Goal: Task Accomplishment & Management: Use online tool/utility

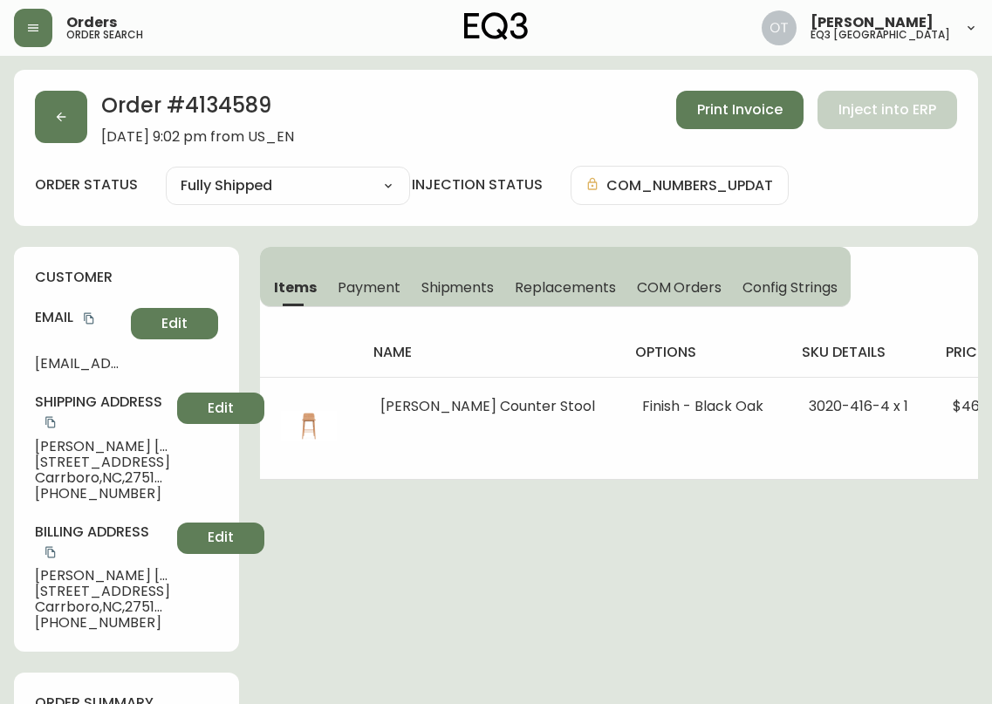
select select "FULLY_SHIPPED"
click at [65, 119] on icon "button" at bounding box center [61, 117] width 14 height 14
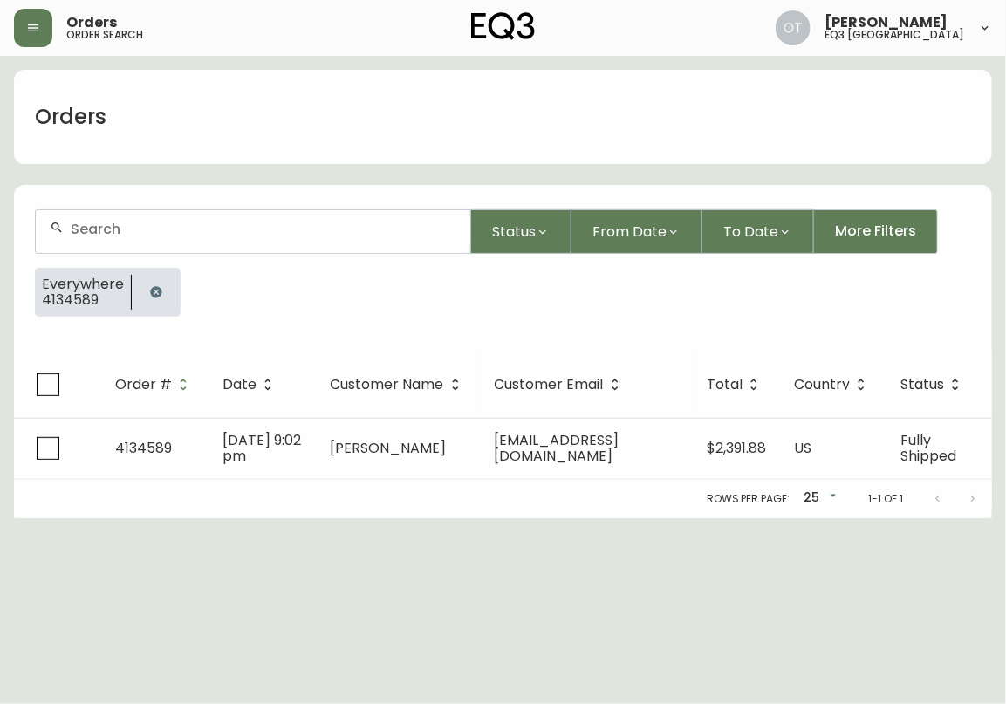
click at [161, 225] on input "text" at bounding box center [263, 229] width 385 height 17
paste input "4134822"
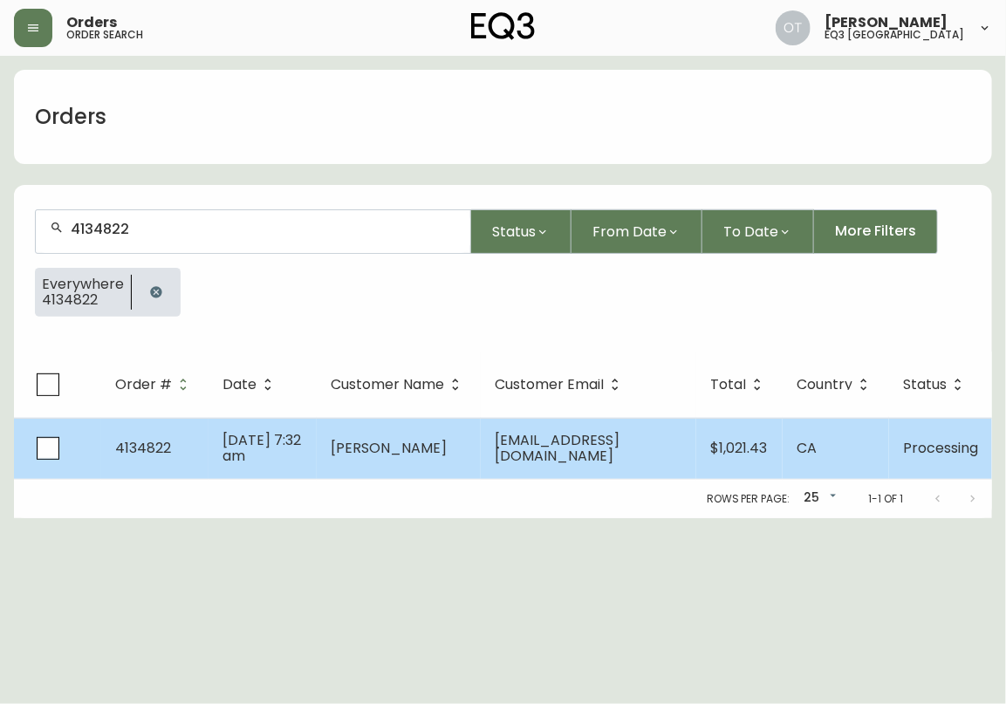
type input "4134822"
click at [174, 449] on td "4134822" at bounding box center [154, 448] width 107 height 61
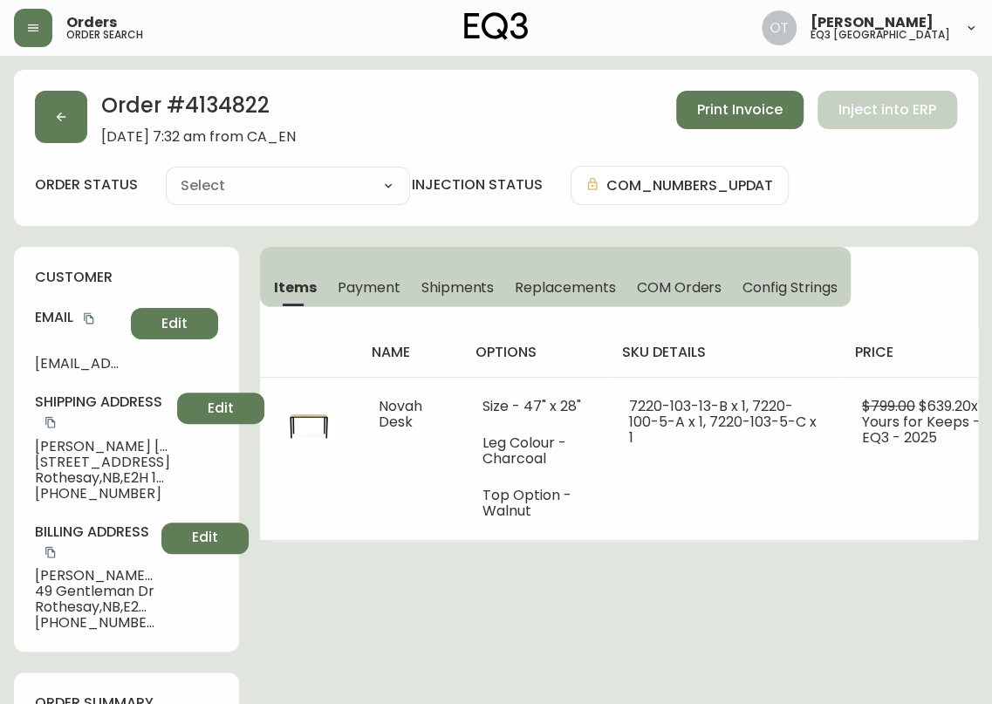
type input "Processing"
select select "PROCESSING"
click at [228, 319] on div "customer Email [EMAIL_ADDRESS][DOMAIN_NAME] Edit Shipping Address [PERSON_NAME]…" at bounding box center [126, 449] width 225 height 405
drag, startPoint x: 176, startPoint y: 474, endPoint x: 28, endPoint y: 463, distance: 148.6
click at [28, 463] on div "customer Email [EMAIL_ADDRESS][DOMAIN_NAME] Edit Shipping Address [PERSON_NAME]…" at bounding box center [126, 449] width 225 height 405
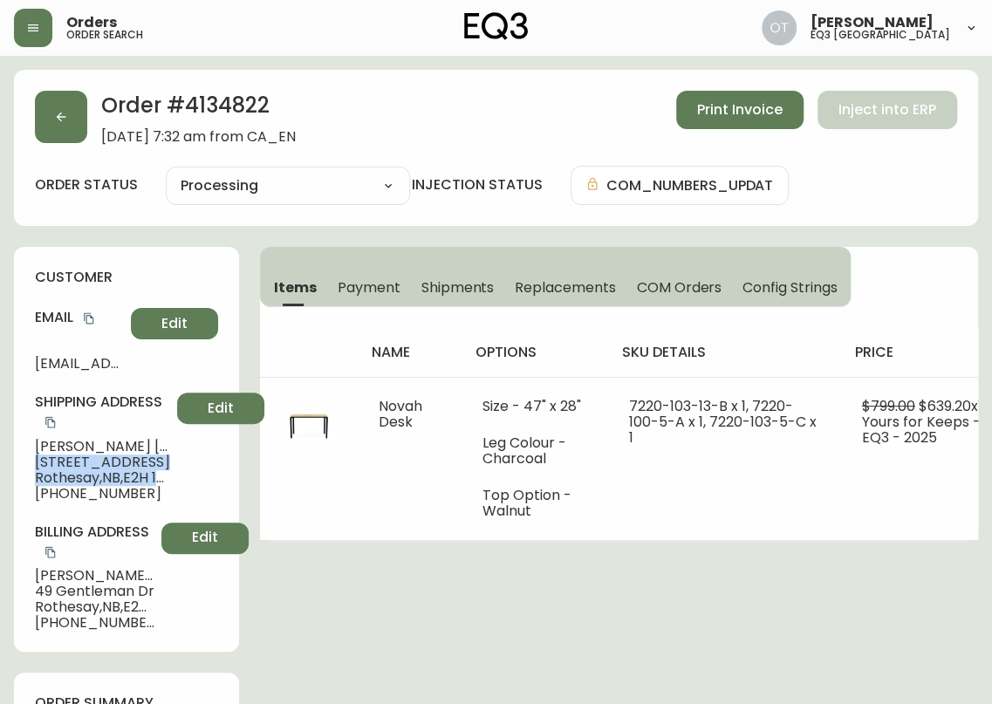
copy div "[STREET_ADDRESS]"
click at [78, 106] on button "button" at bounding box center [61, 117] width 52 height 52
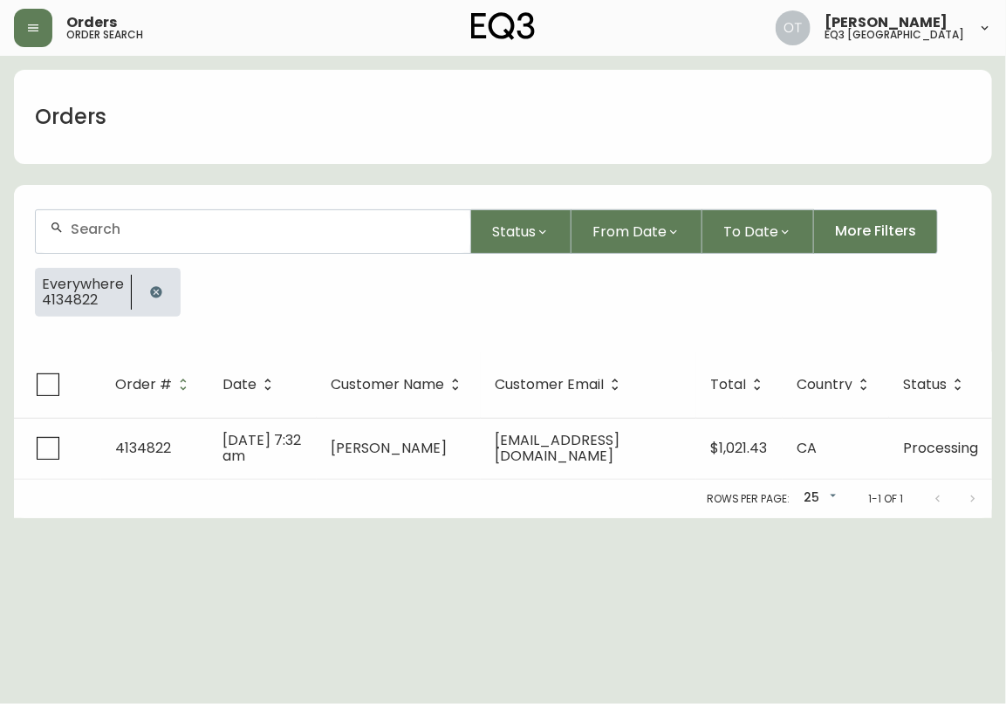
click at [120, 229] on input "text" at bounding box center [263, 229] width 385 height 17
paste input "4133934"
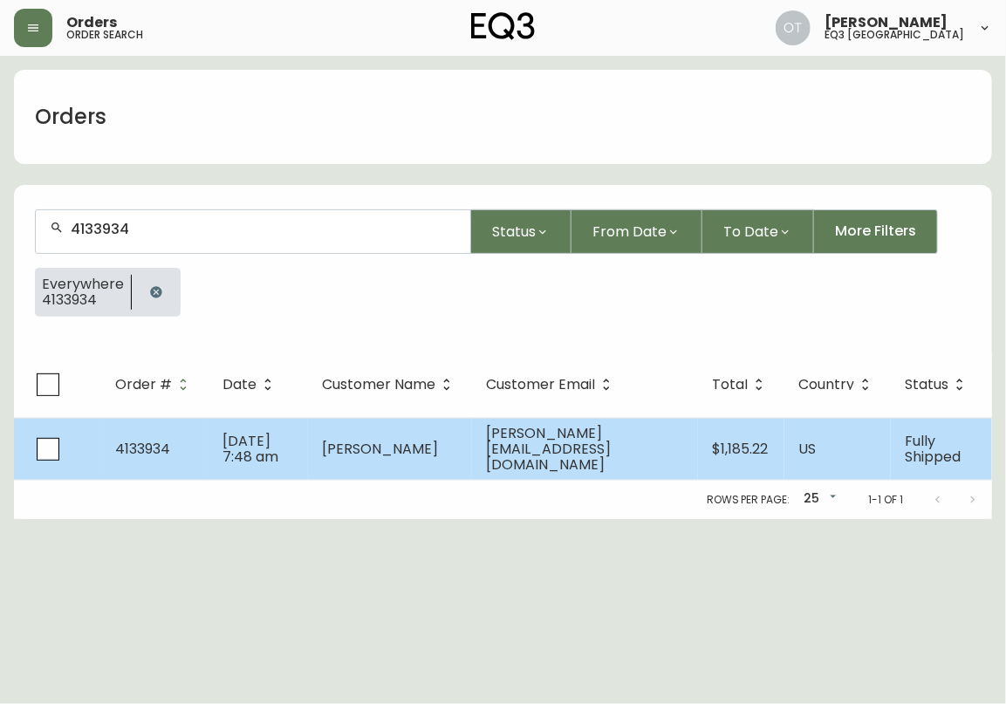
type input "4133934"
click at [208, 433] on td "[DATE] 7:48 am" at bounding box center [257, 449] width 99 height 62
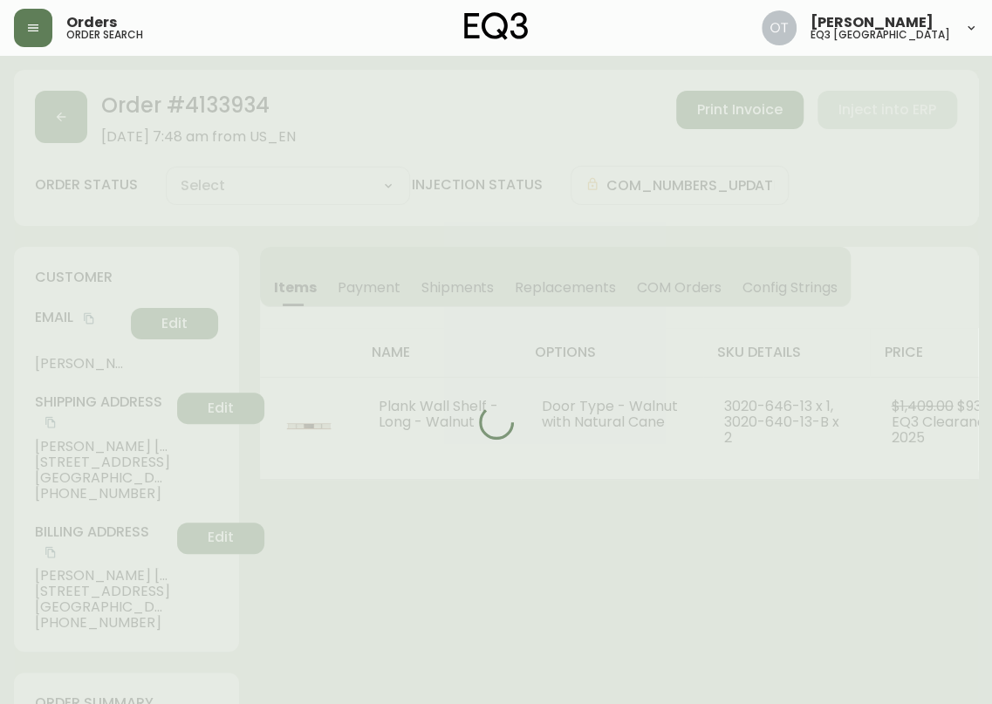
type input "Fully Shipped"
select select "FULLY_SHIPPED"
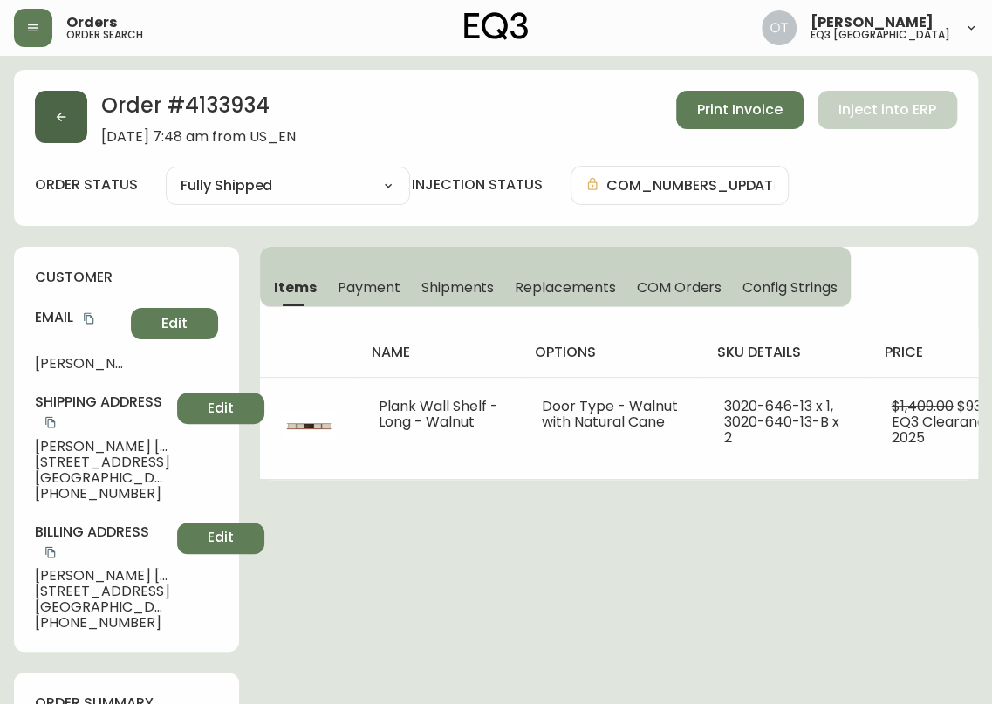
click at [63, 121] on icon "button" at bounding box center [61, 117] width 14 height 14
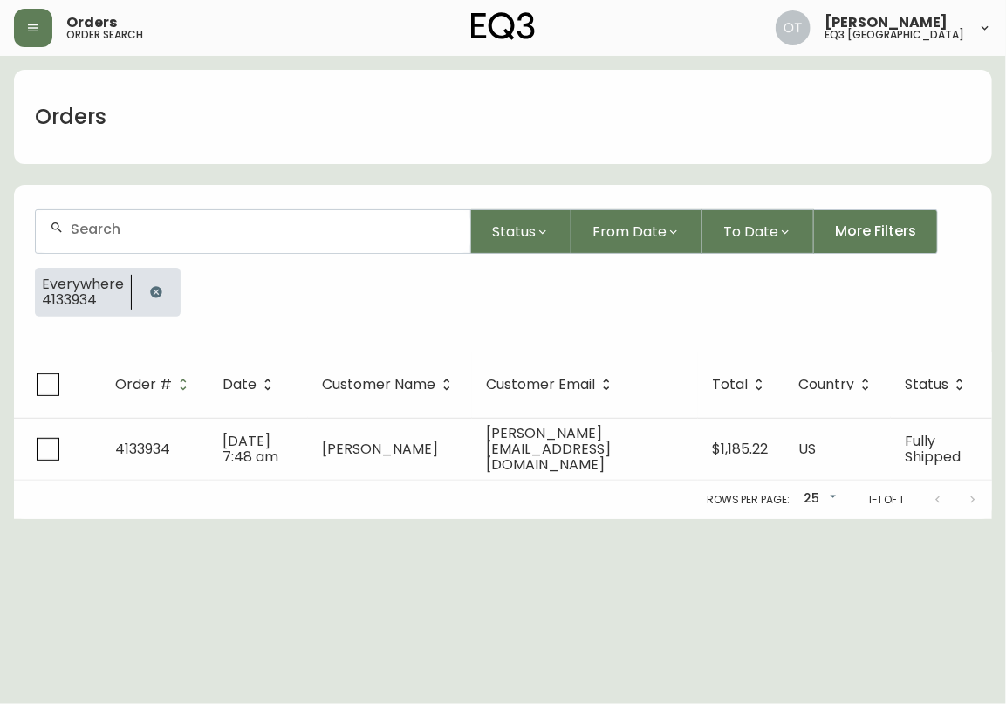
click at [106, 235] on input "text" at bounding box center [263, 229] width 385 height 17
paste input "4134464"
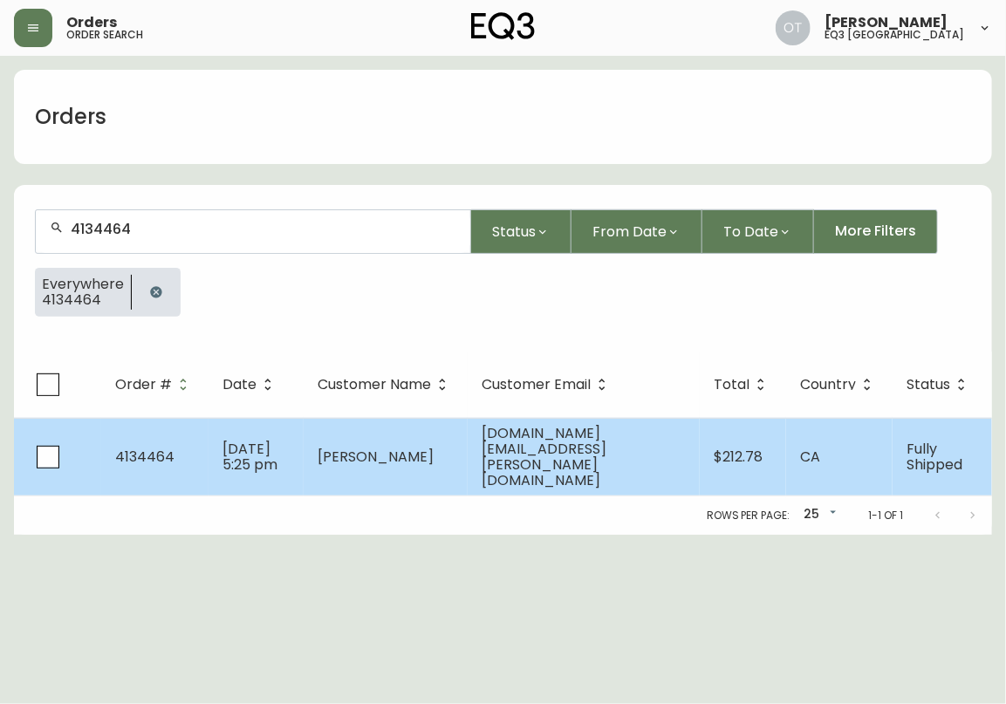
type input "4134464"
click at [190, 436] on td "4134464" at bounding box center [154, 457] width 107 height 78
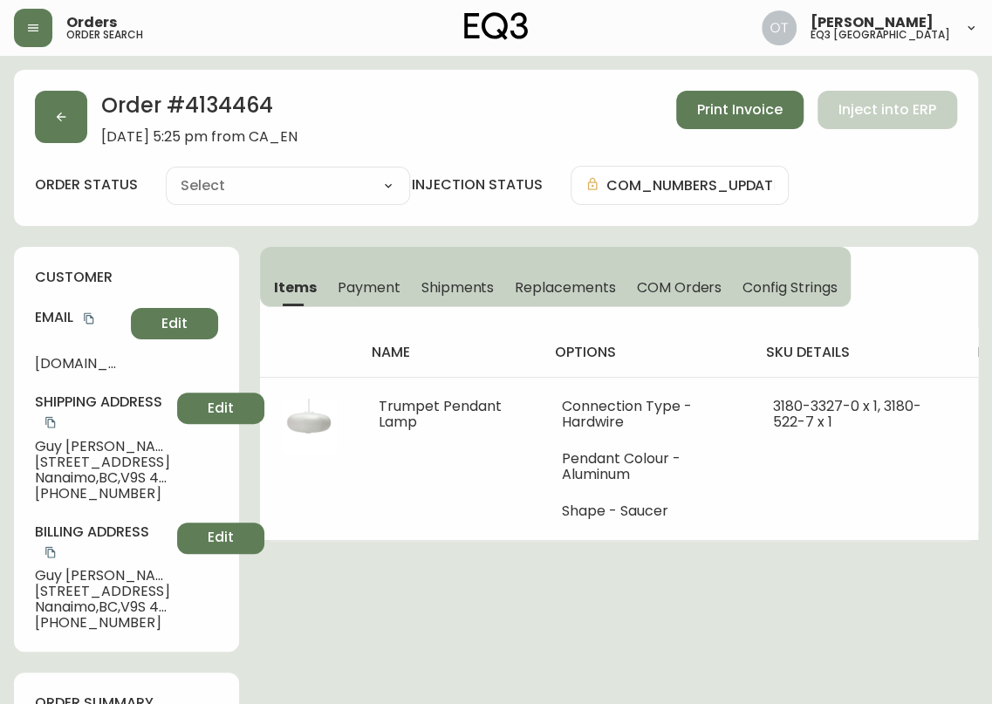
type input "Fully Shipped"
select select "FULLY_SHIPPED"
click at [571, 285] on span "Replacements" at bounding box center [565, 287] width 100 height 18
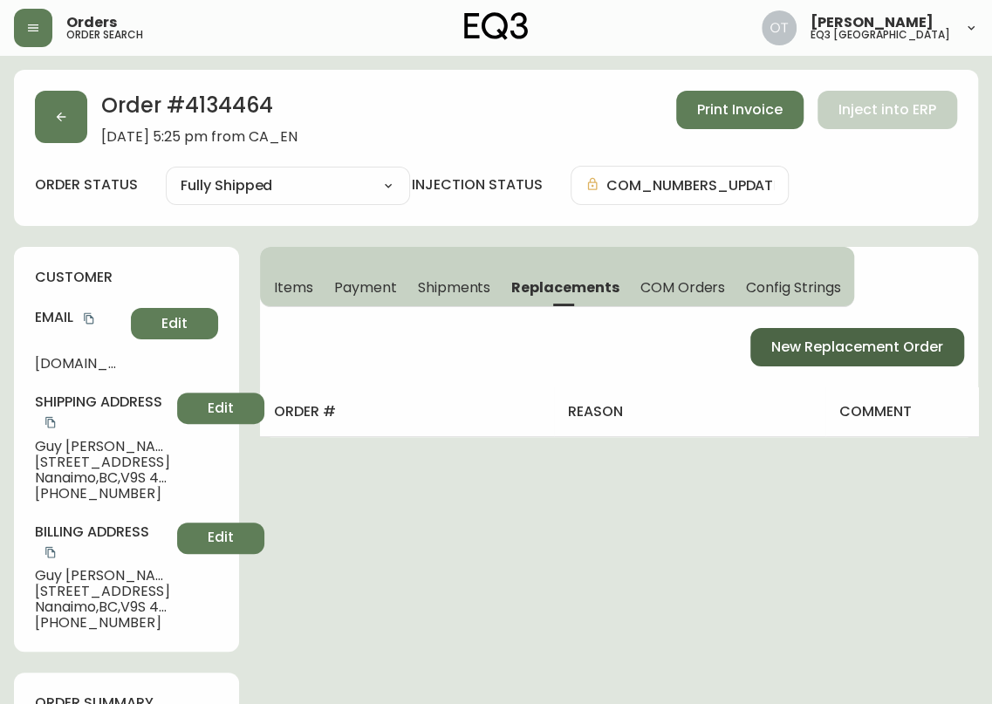
click at [879, 341] on span "New Replacement Order" at bounding box center [857, 347] width 172 height 19
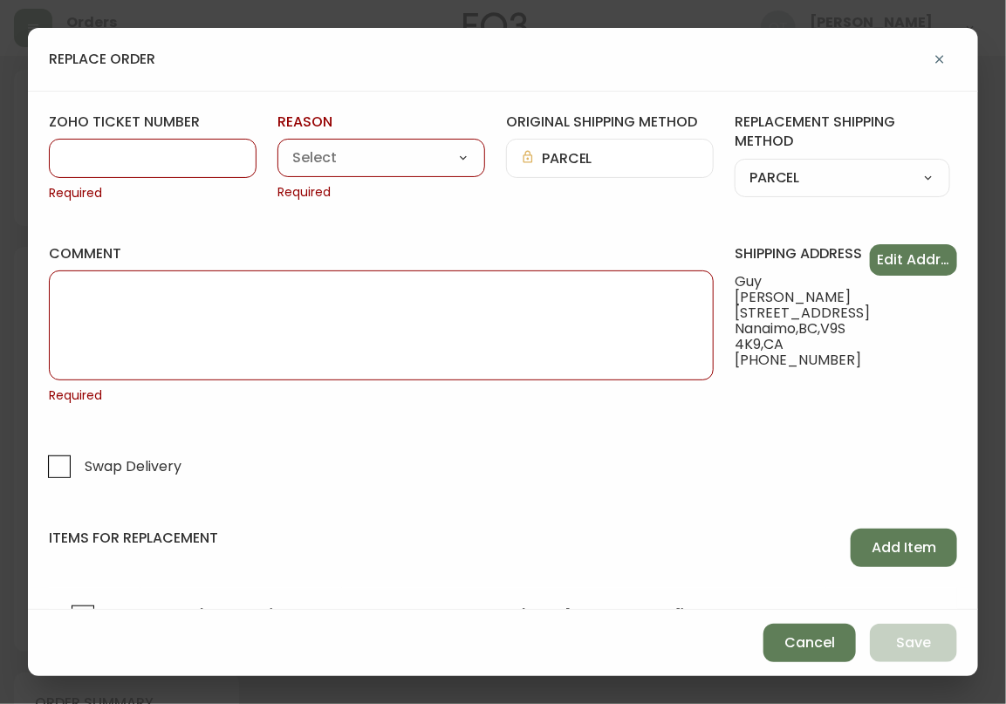
click at [127, 150] on input "zoho ticket number" at bounding box center [153, 158] width 178 height 17
paste input "#817585"
click at [76, 155] on input "#817585" at bounding box center [153, 158] width 178 height 17
type input "817585"
click at [451, 156] on select "Customer Related Damaged in Shipping Lost in Transit or Missing Order Manufactu…" at bounding box center [381, 159] width 208 height 26
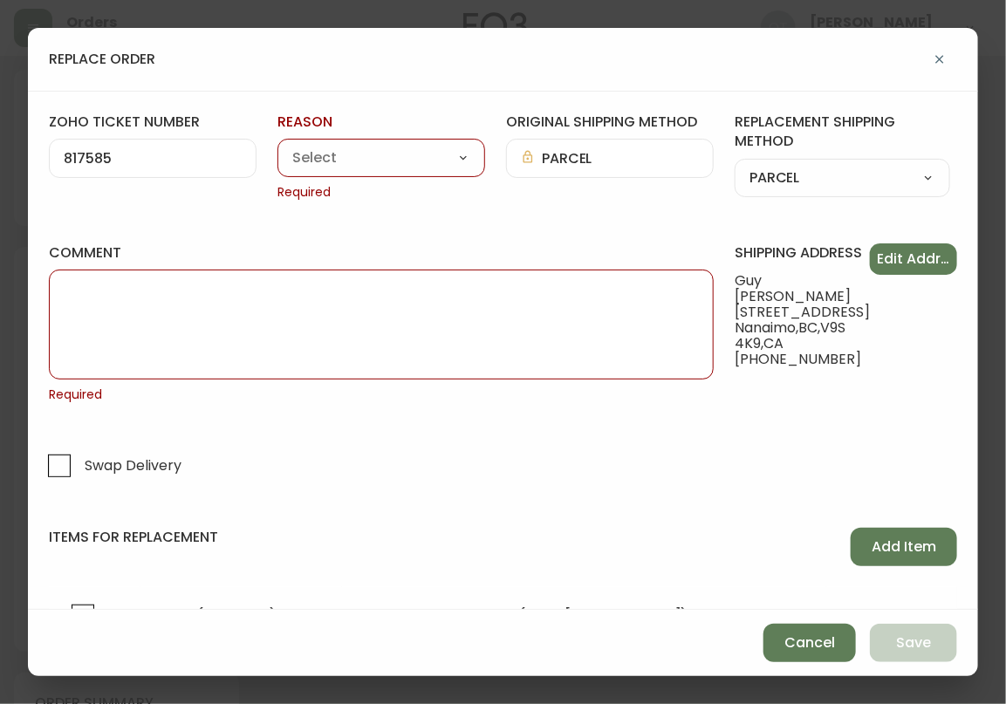
select select "Warranty Replacement"
click at [284, 146] on select "Customer Related Damaged in Shipping Lost in Transit or Missing Order Manufactu…" at bounding box center [381, 159] width 208 height 26
type input "Warranty Replacement"
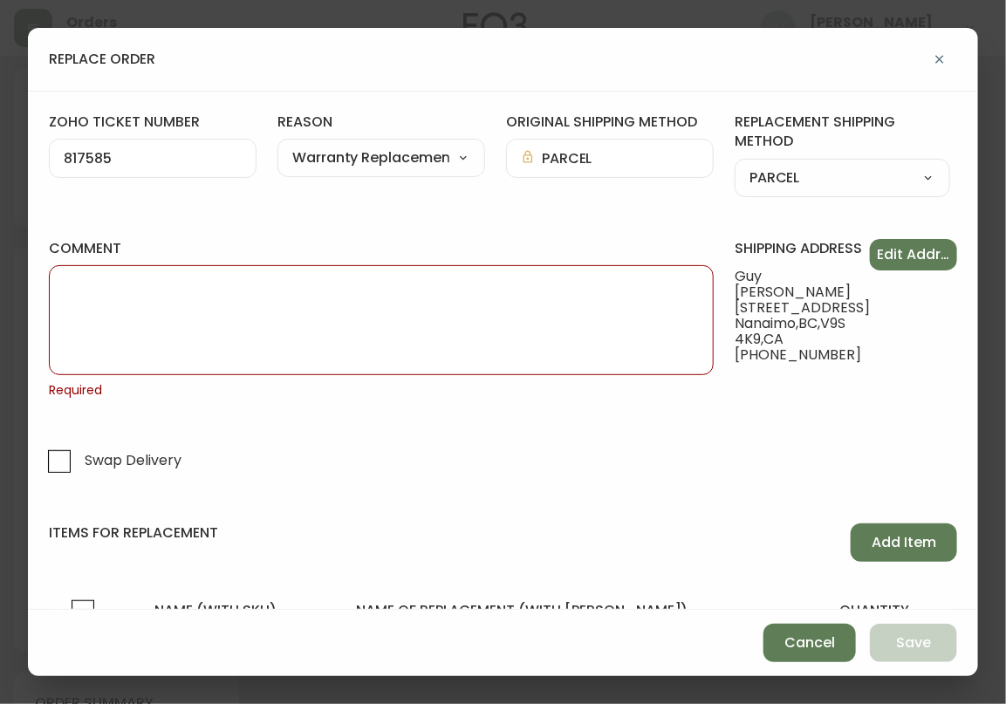
click at [212, 340] on textarea "comment" at bounding box center [381, 319] width 635 height 87
paste textarea "ORIGINAL ORDER: 4134464 | REASON FOR REPLACEMENT: Received cord in wrong color …"
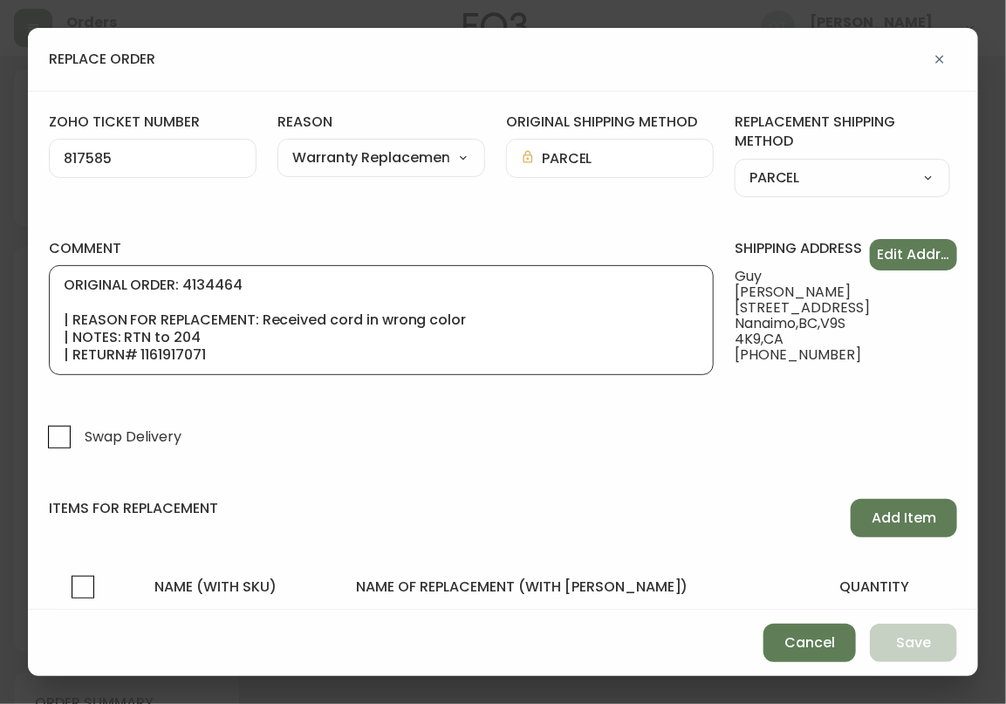
scroll to position [105, 0]
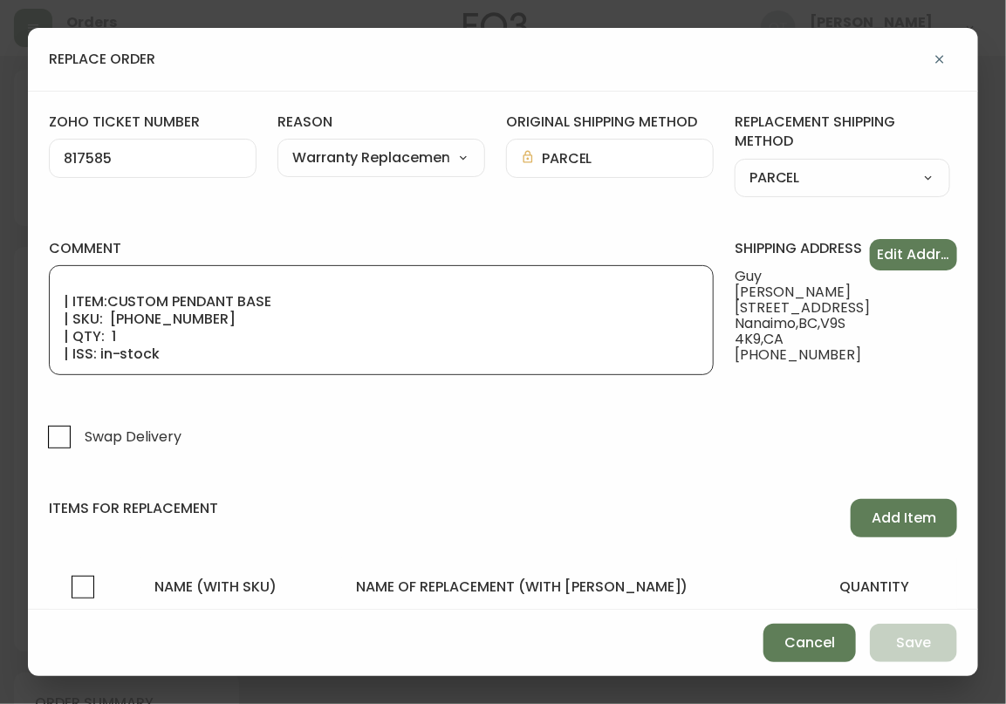
type textarea "ORIGINAL ORDER: 4134464 | REASON FOR REPLACEMENT: Received cord in wrong color …"
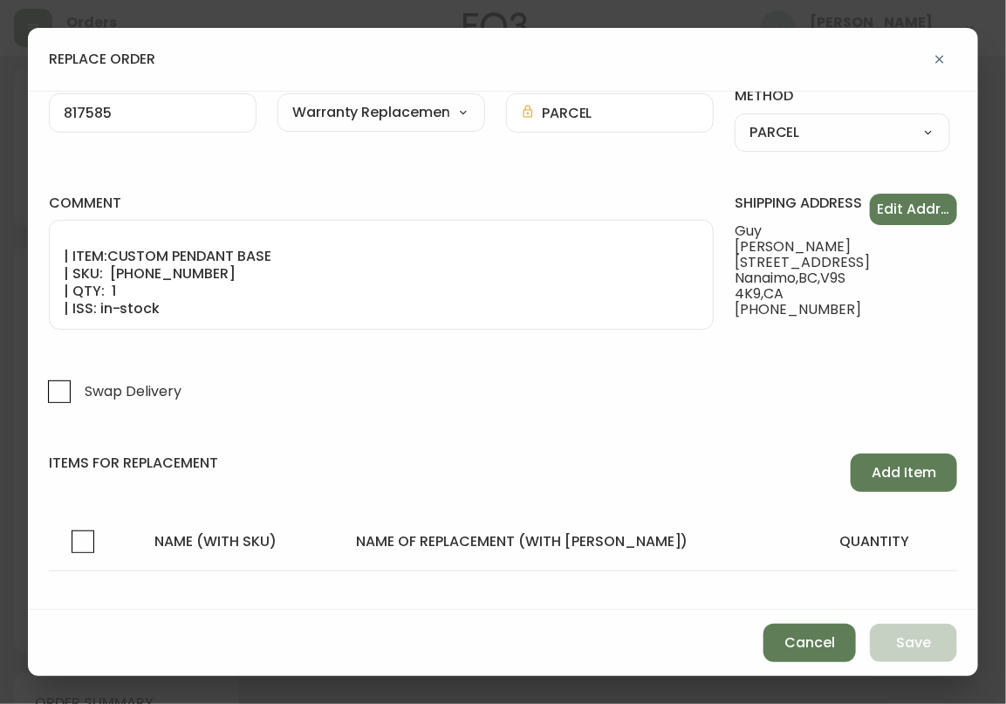
scroll to position [61, 0]
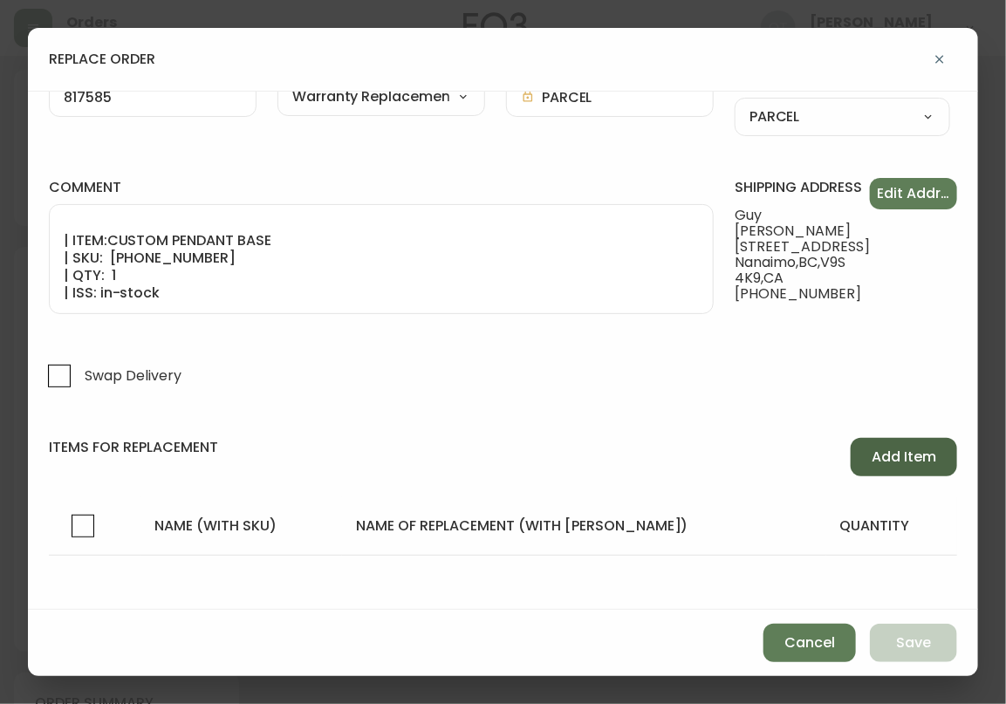
click at [893, 451] on span "Add Item" at bounding box center [903, 456] width 65 height 19
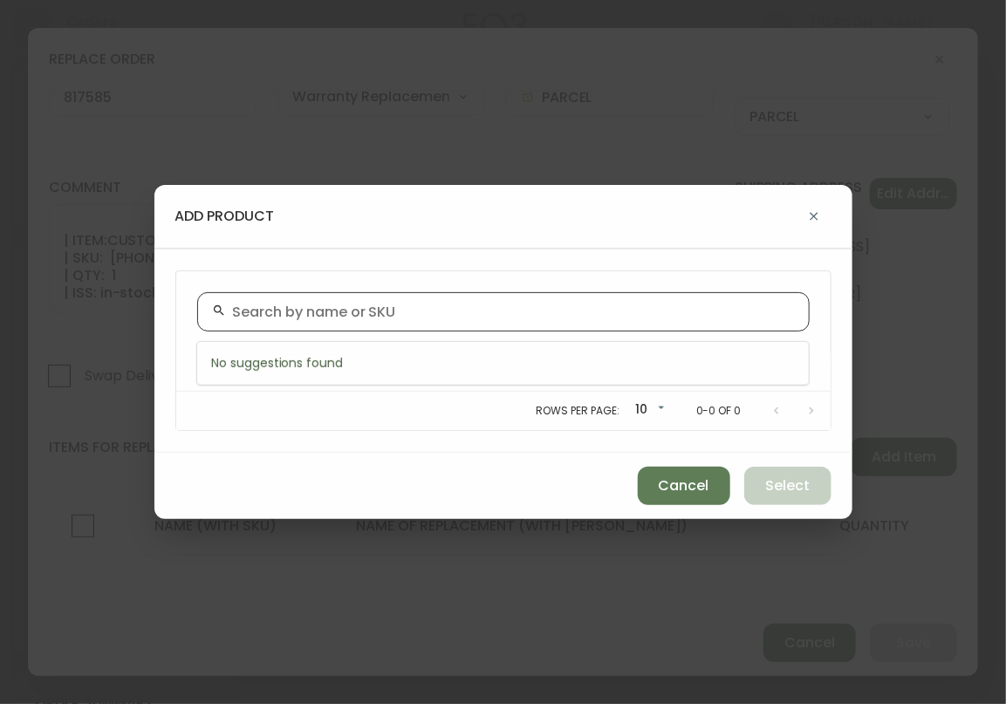
click at [402, 312] on input "text" at bounding box center [514, 311] width 562 height 17
paste input "[PHONE_NUMBER]"
type input "[PHONE_NUMBER]"
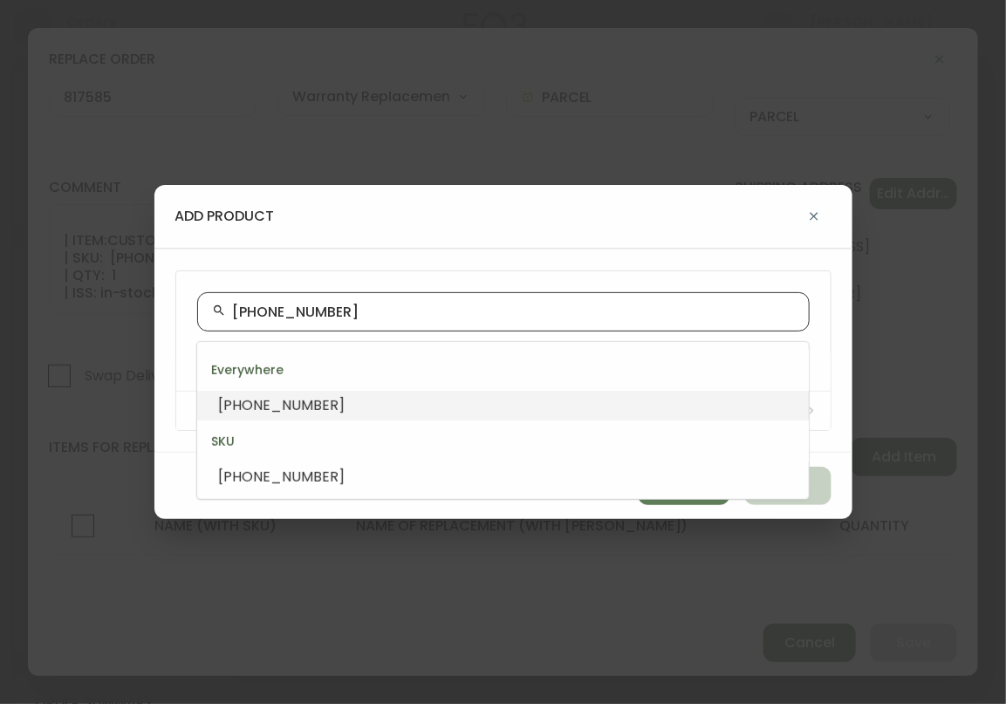
click at [302, 395] on li "[PHONE_NUMBER]" at bounding box center [502, 406] width 611 height 30
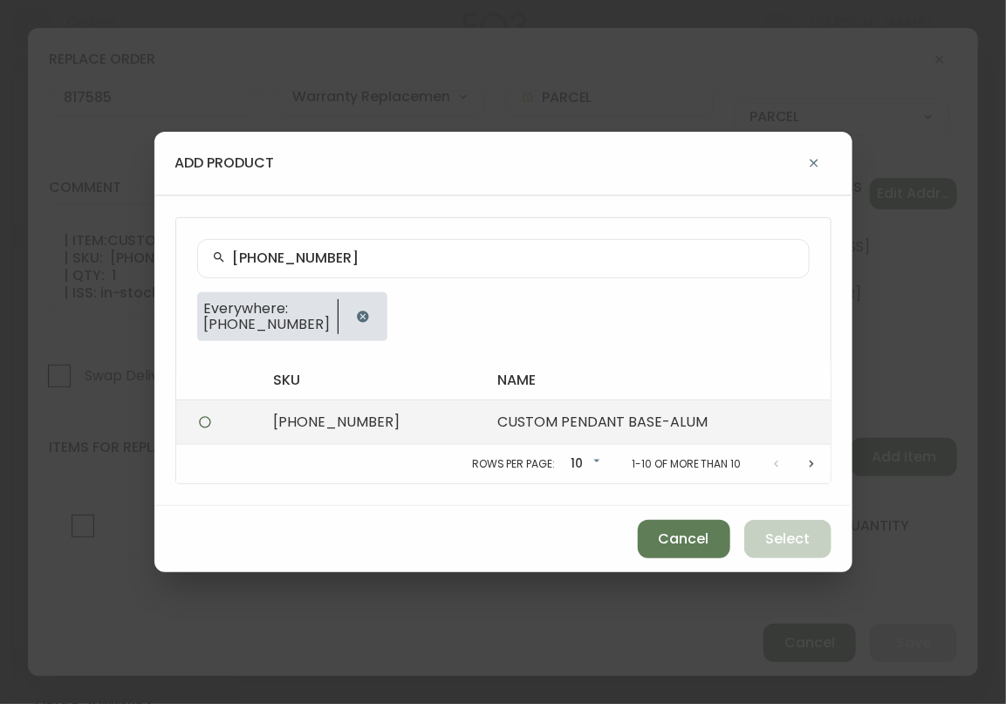
click at [567, 419] on td "CUSTOM PENDANT BASE-ALUM" at bounding box center [656, 422] width 346 height 44
radio input "true"
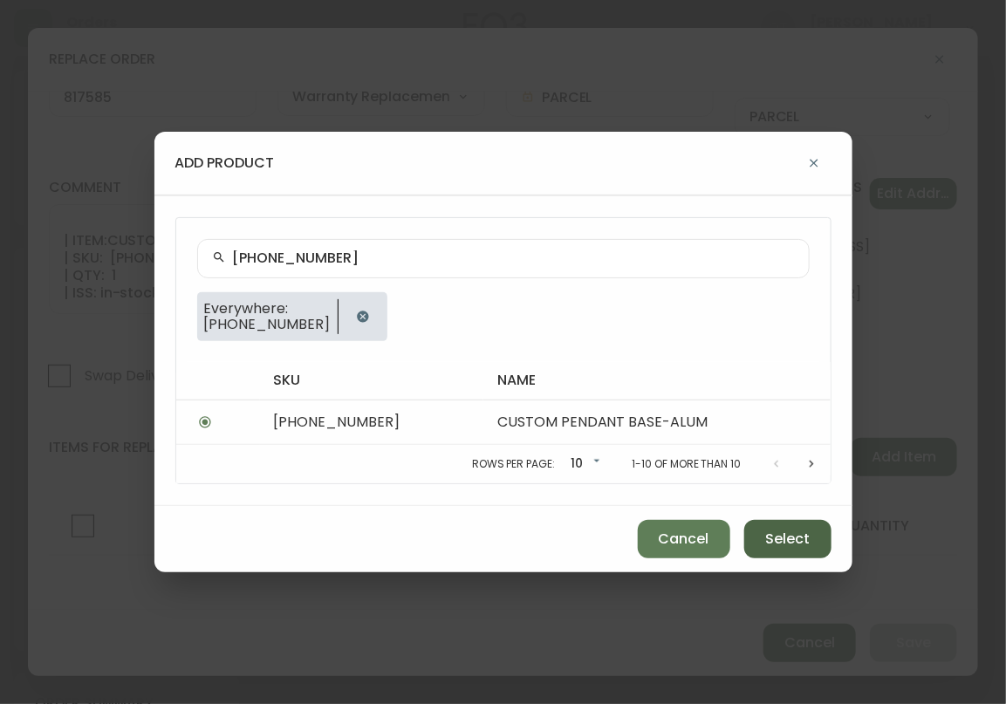
click at [794, 532] on span "Select" at bounding box center [787, 538] width 44 height 19
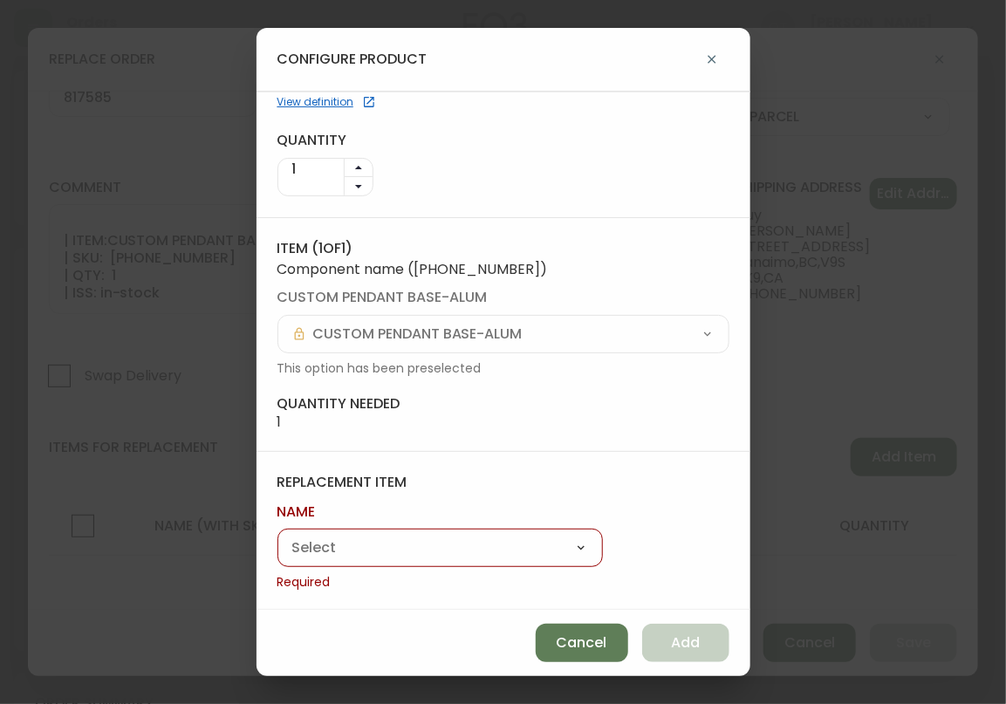
scroll to position [98, 0]
click at [508, 545] on select "Trumpet Pendant Lamp" at bounding box center [439, 548] width 325 height 26
select select "cmdutmn8l2tu601465gojpfru"
click at [277, 556] on select "Trumpet Pendant Lamp" at bounding box center [439, 548] width 325 height 26
type input "Trumpet Pendant Lamp"
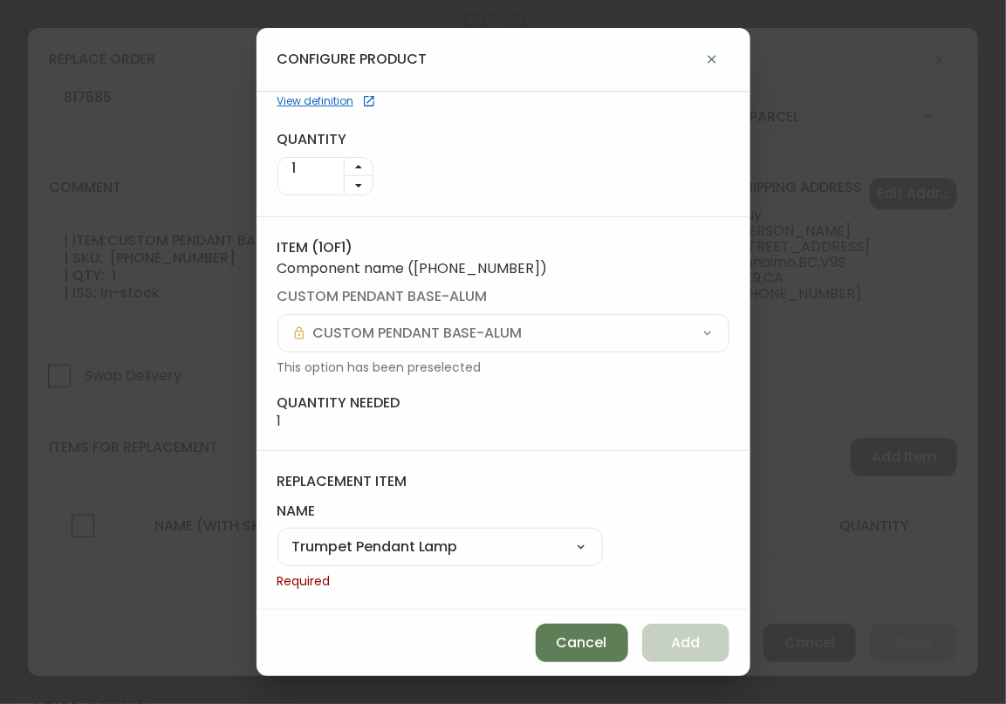
scroll to position [74, 0]
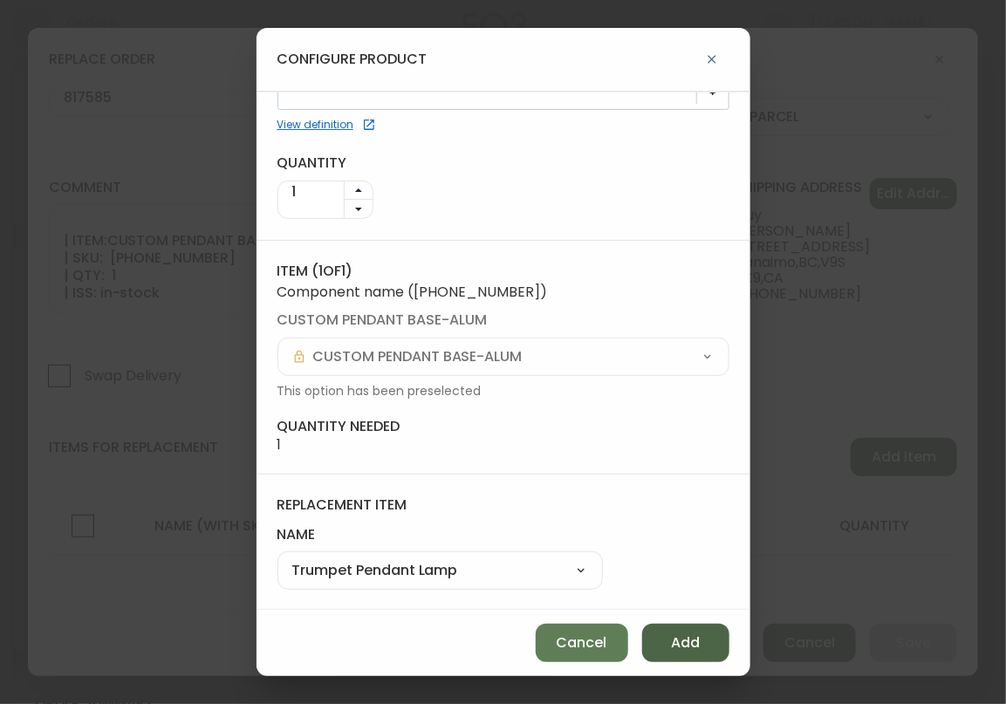
click at [684, 637] on span "Add" at bounding box center [685, 642] width 29 height 19
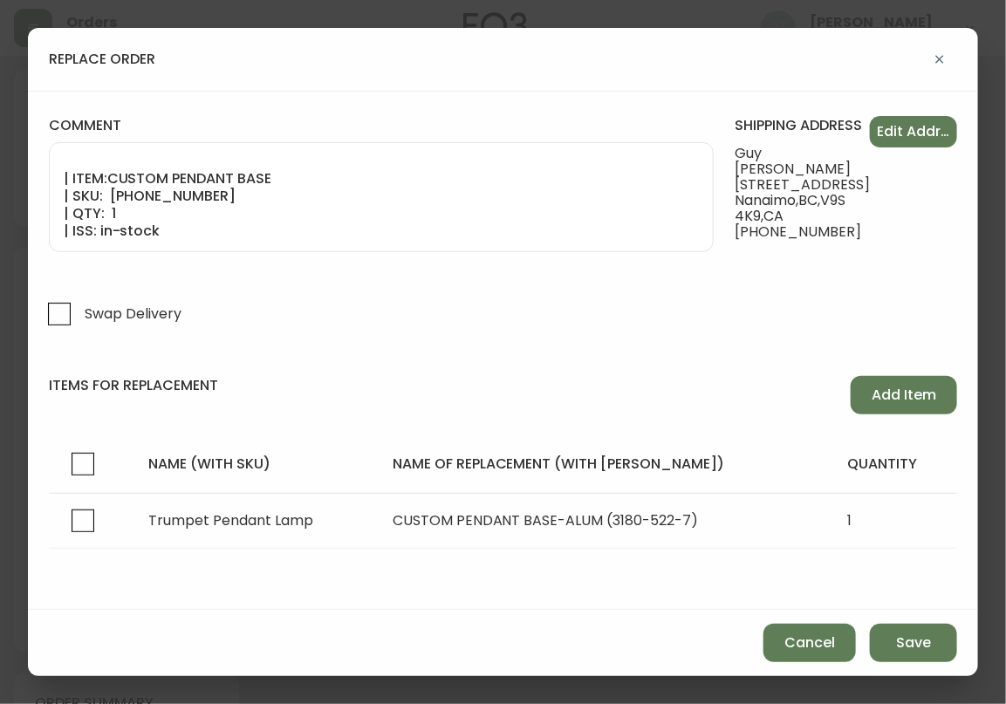
scroll to position [123, 0]
click at [911, 642] on span "Save" at bounding box center [913, 642] width 35 height 19
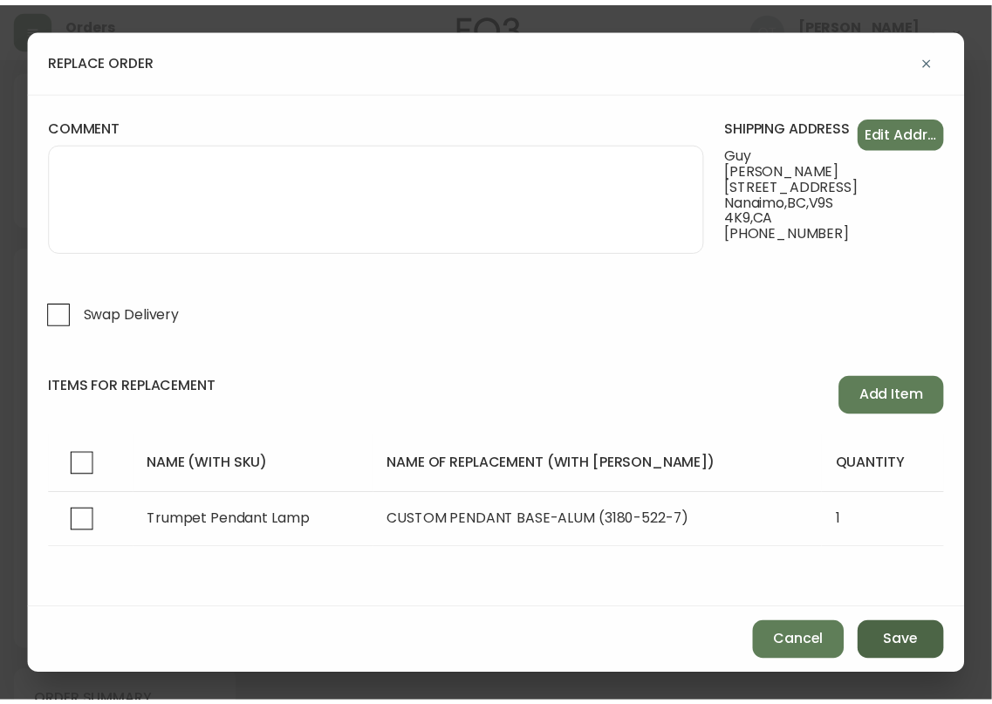
scroll to position [69, 0]
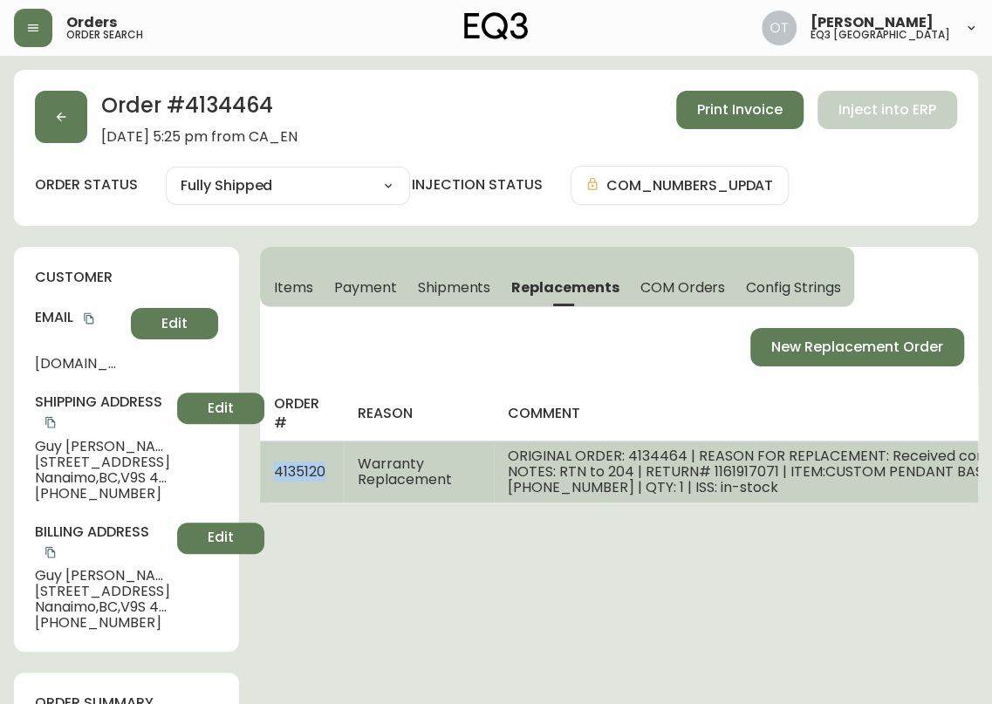
drag, startPoint x: 275, startPoint y: 470, endPoint x: 323, endPoint y: 477, distance: 48.5
click at [323, 477] on span "4135120" at bounding box center [299, 471] width 51 height 20
copy span "4135120"
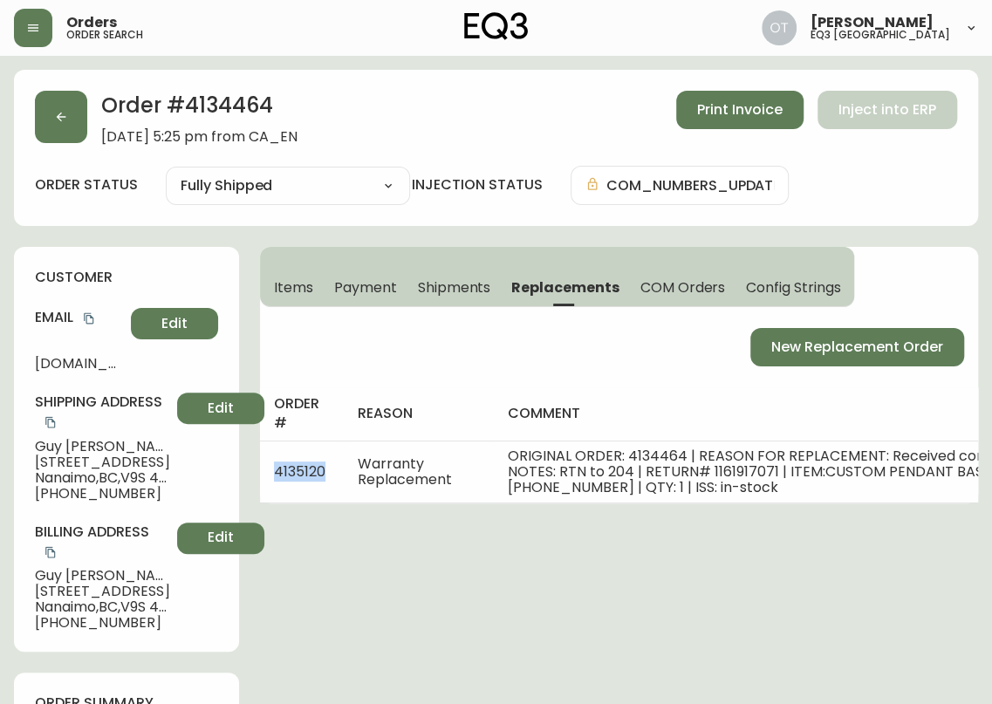
click at [287, 290] on span "Items" at bounding box center [293, 287] width 39 height 18
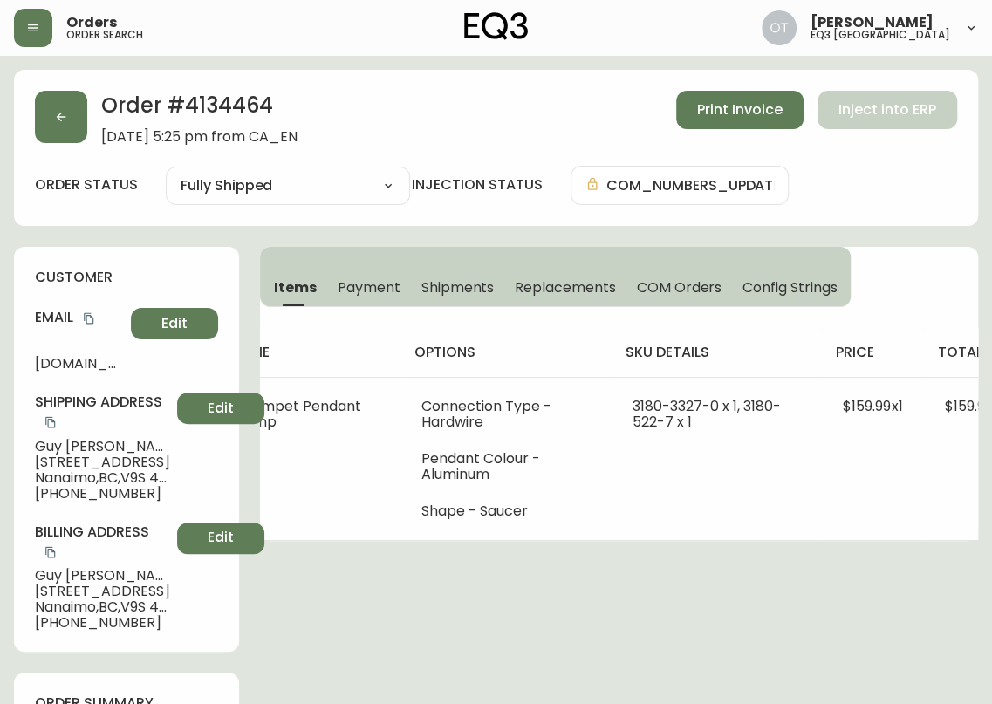
scroll to position [0, 175]
